Goal: Check status: Check status

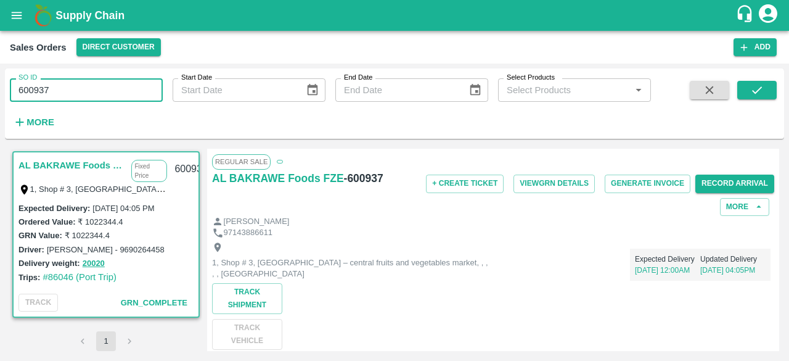
click at [68, 89] on input "600937" at bounding box center [86, 89] width 153 height 23
type input "6"
click at [751, 93] on icon "submit" at bounding box center [757, 90] width 14 height 14
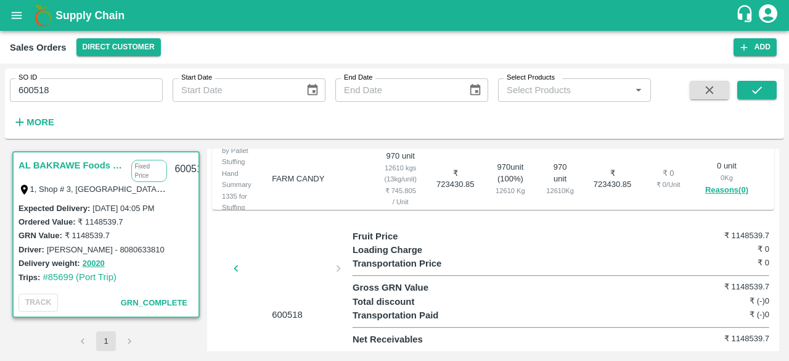
scroll to position [125, 0]
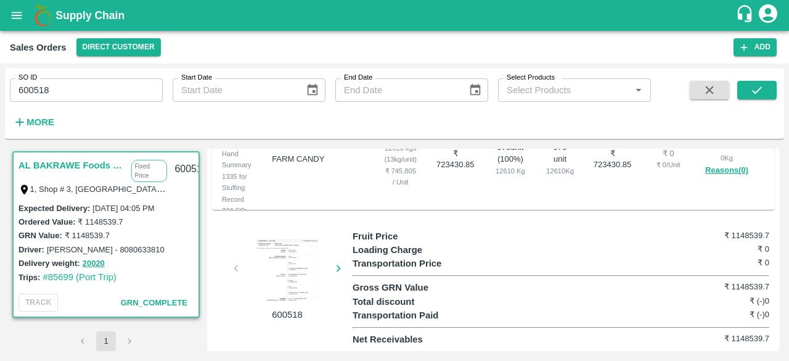
click at [291, 272] on div at bounding box center [287, 270] width 92 height 62
click at [57, 84] on input "600518" at bounding box center [86, 89] width 153 height 23
type input "600518"
paste input "text"
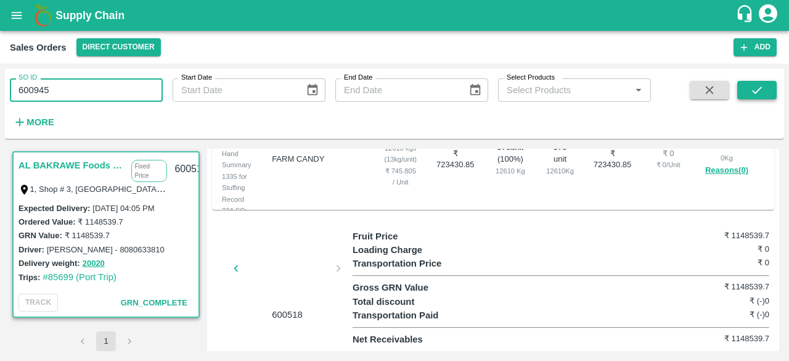
type input "600945"
click at [751, 93] on icon "submit" at bounding box center [757, 90] width 14 height 14
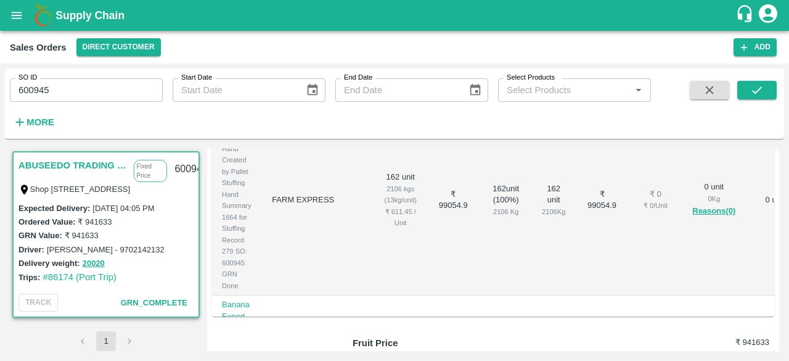
scroll to position [498, 0]
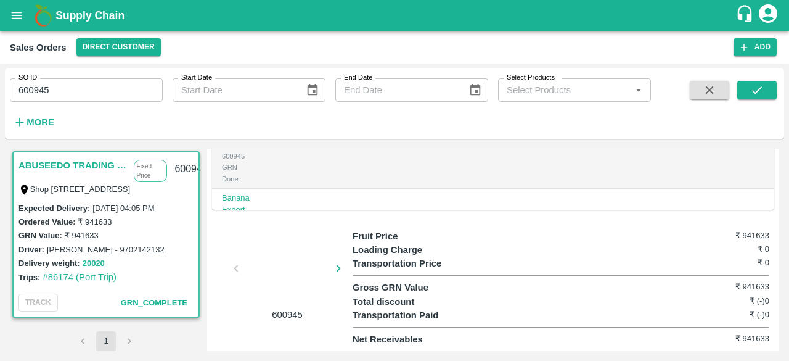
click at [287, 264] on div at bounding box center [287, 271] width 92 height 65
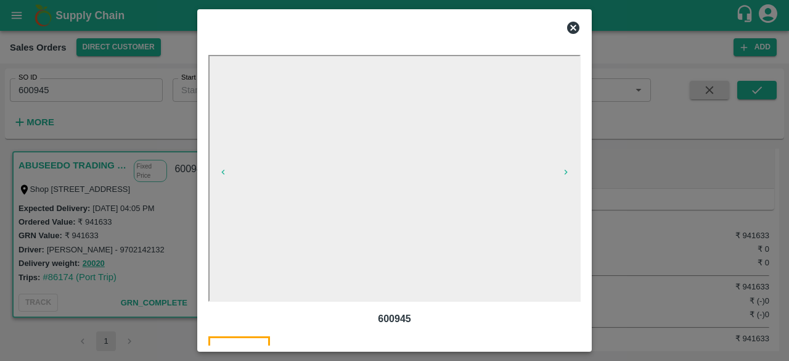
click at [571, 28] on icon at bounding box center [573, 28] width 12 height 12
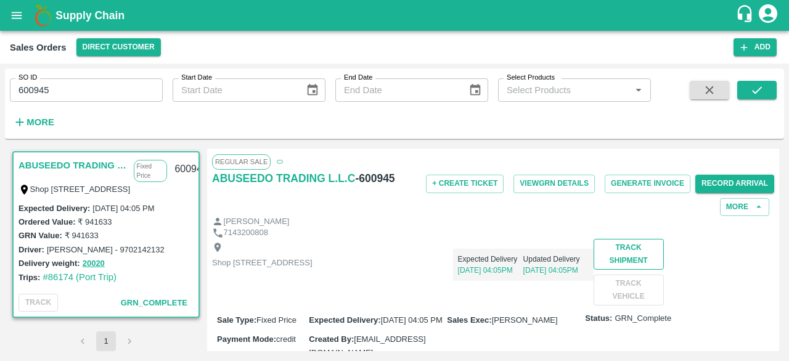
click at [594, 269] on button "Track Shipment" at bounding box center [629, 254] width 70 height 31
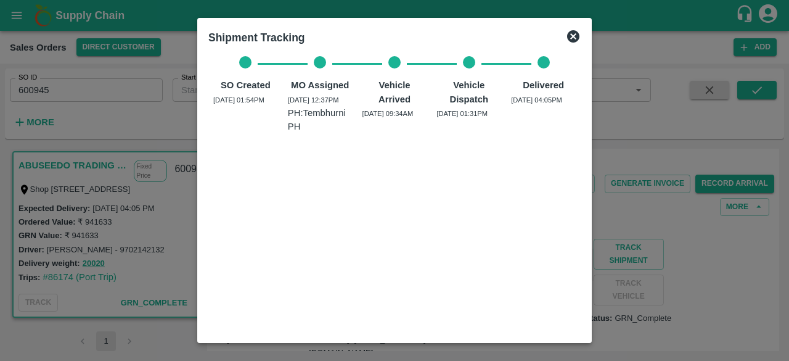
click at [573, 33] on icon at bounding box center [573, 36] width 12 height 12
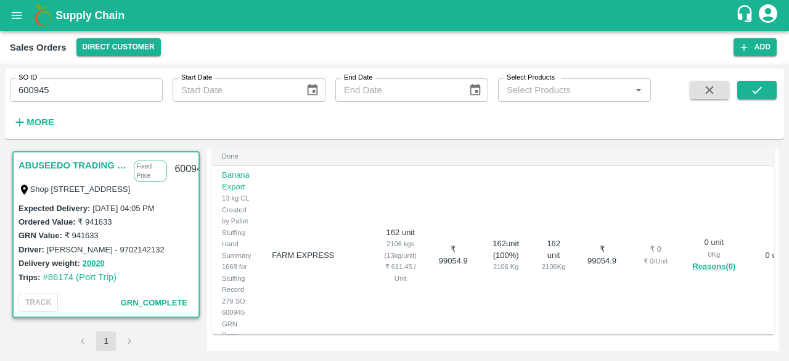
scroll to position [498, 0]
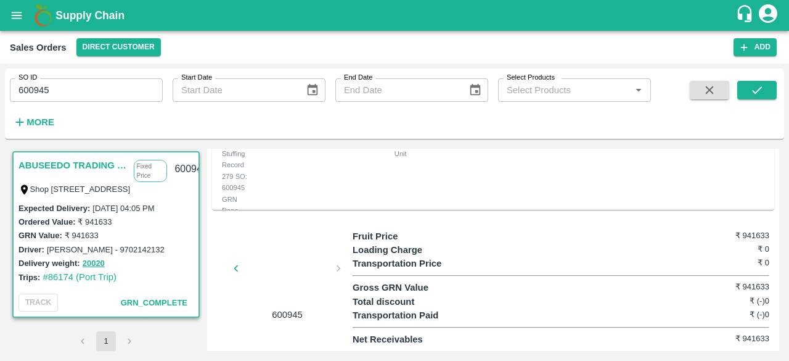
click at [283, 268] on div at bounding box center [287, 271] width 92 height 65
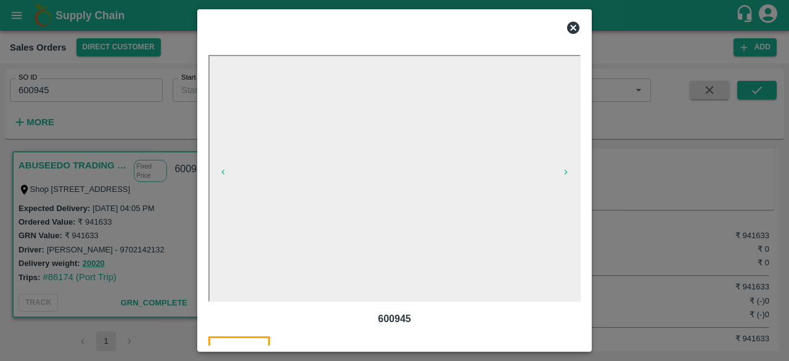
click at [574, 28] on icon at bounding box center [573, 27] width 15 height 15
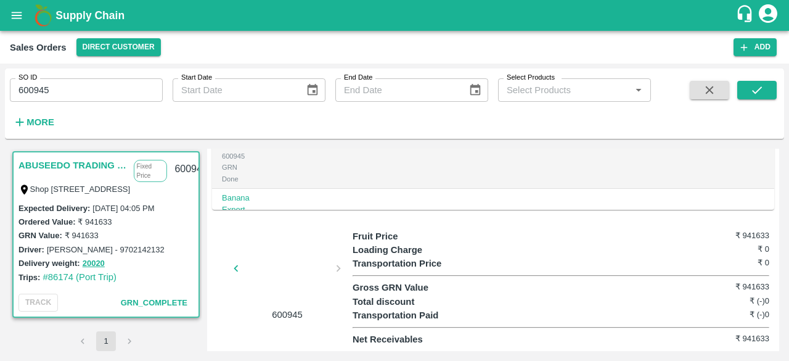
click at [269, 266] on div at bounding box center [287, 271] width 92 height 65
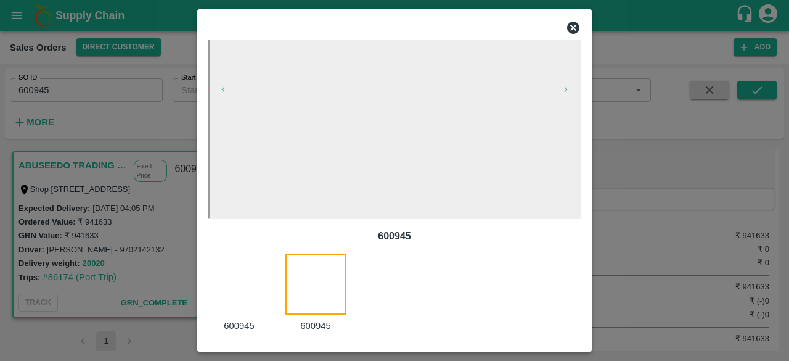
scroll to position [84, 0]
click at [242, 272] on div at bounding box center [246, 292] width 76 height 80
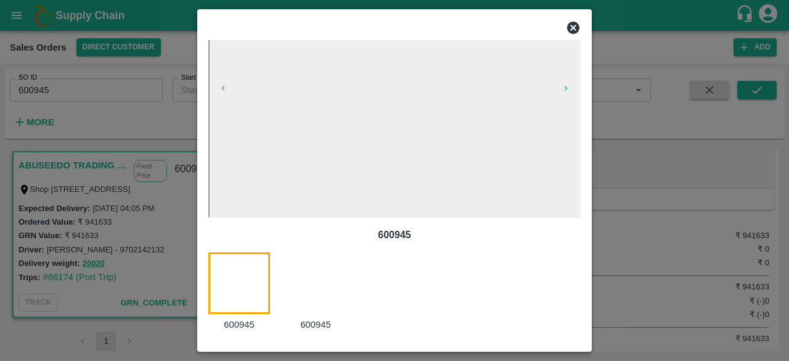
click at [578, 28] on icon at bounding box center [573, 28] width 12 height 12
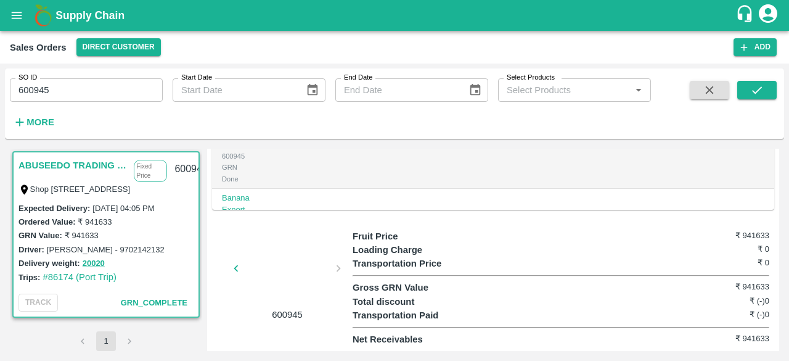
click at [274, 260] on div at bounding box center [287, 271] width 92 height 65
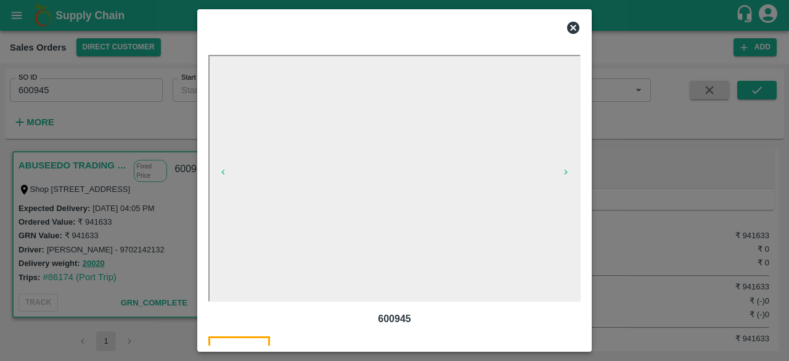
click at [578, 25] on icon at bounding box center [573, 28] width 12 height 12
